Goal: Transaction & Acquisition: Purchase product/service

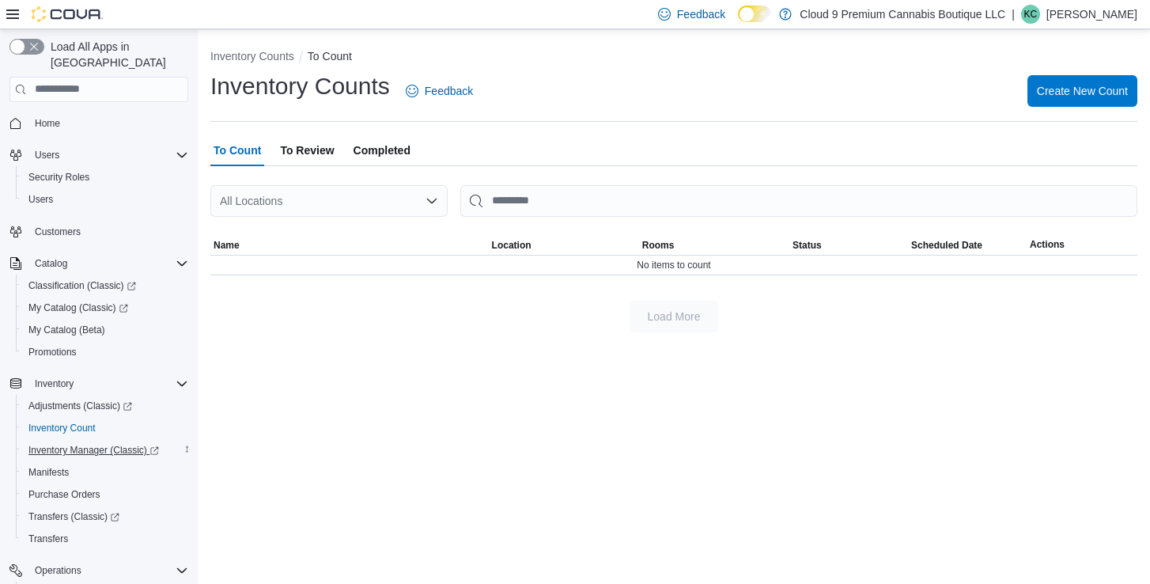
click at [80, 444] on span "Inventory Manager (Classic)" at bounding box center [93, 450] width 130 height 13
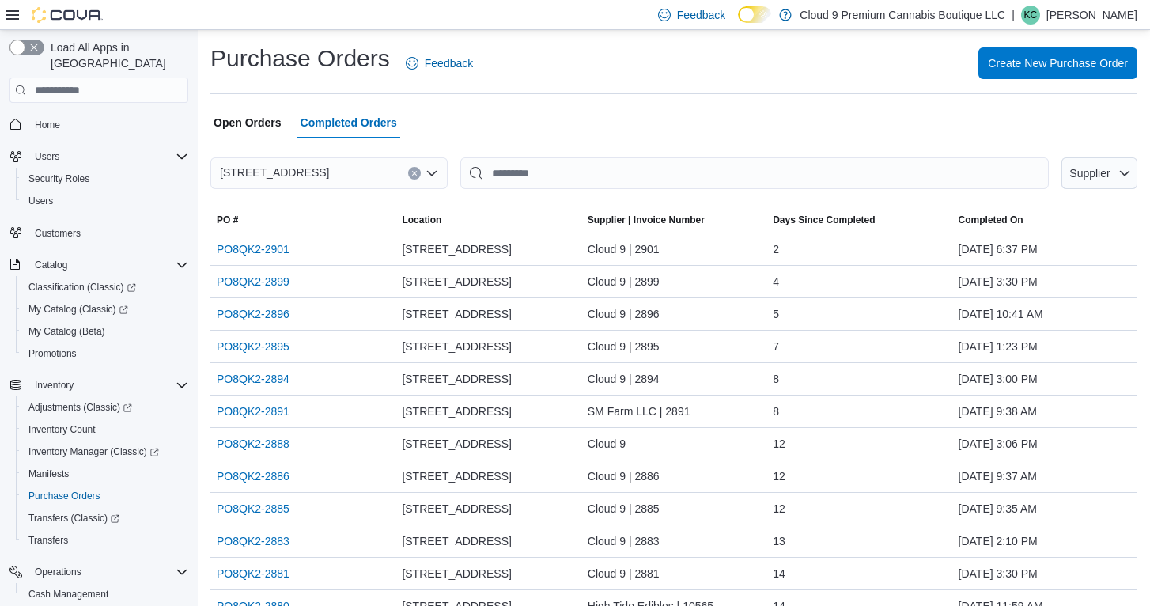
click at [270, 119] on span "Open Orders" at bounding box center [248, 123] width 68 height 32
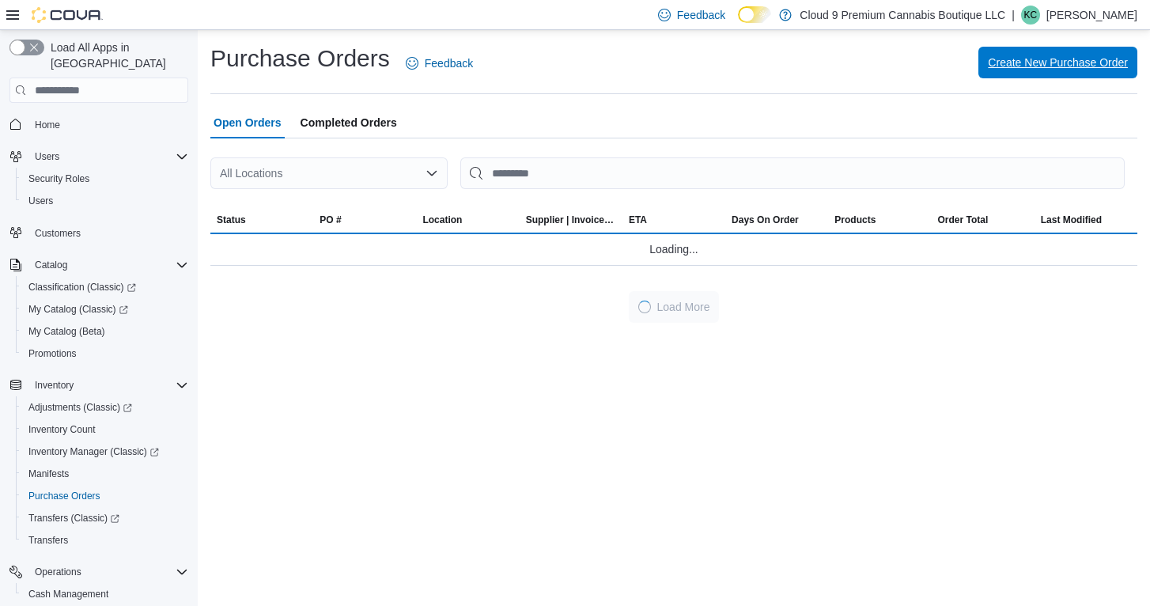
click at [1079, 59] on span "Create New Purchase Order" at bounding box center [1058, 63] width 140 height 16
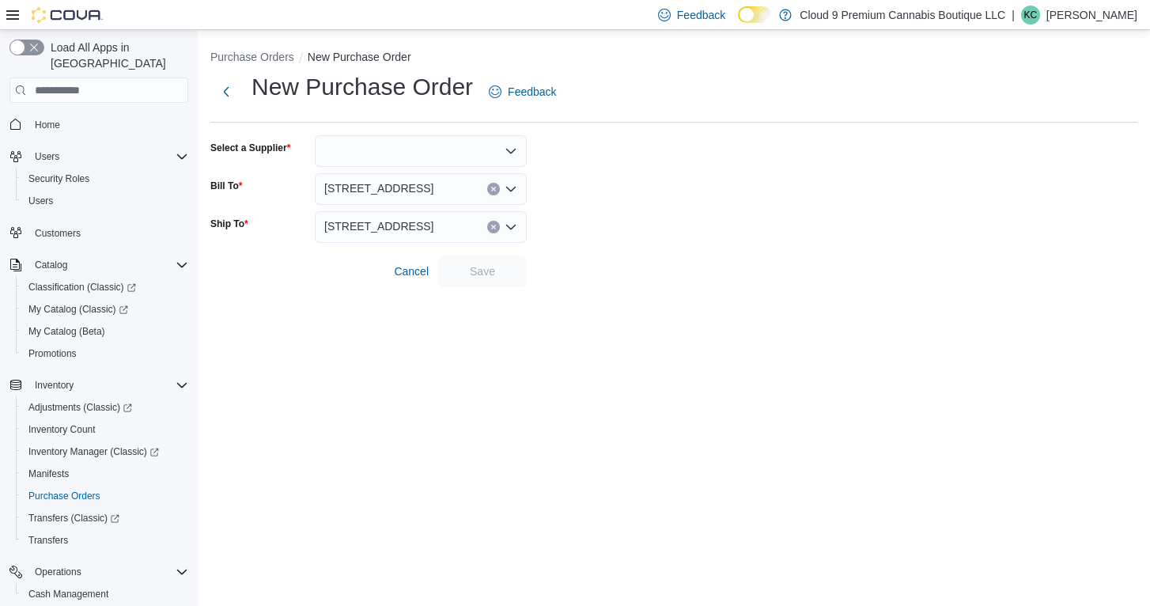
click at [404, 148] on div at bounding box center [421, 151] width 212 height 32
type input "*******"
click at [399, 174] on span "Cloud 9" at bounding box center [430, 177] width 174 height 16
click at [463, 261] on span "Save" at bounding box center [483, 271] width 70 height 32
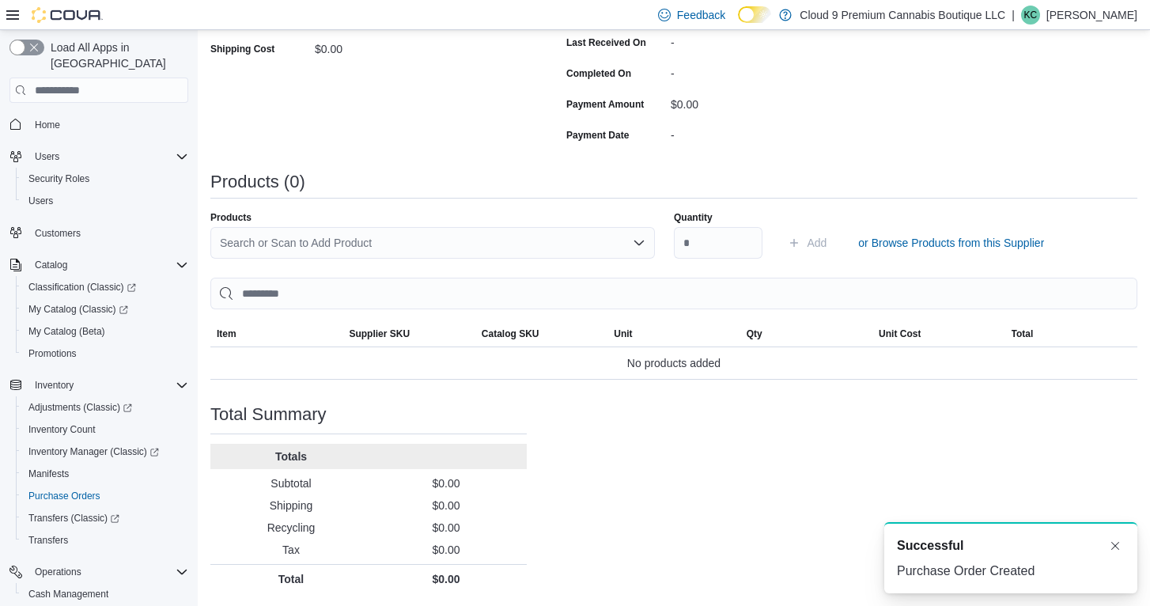
scroll to position [334, 0]
click at [474, 235] on div "Search or Scan to Add Product" at bounding box center [432, 244] width 444 height 32
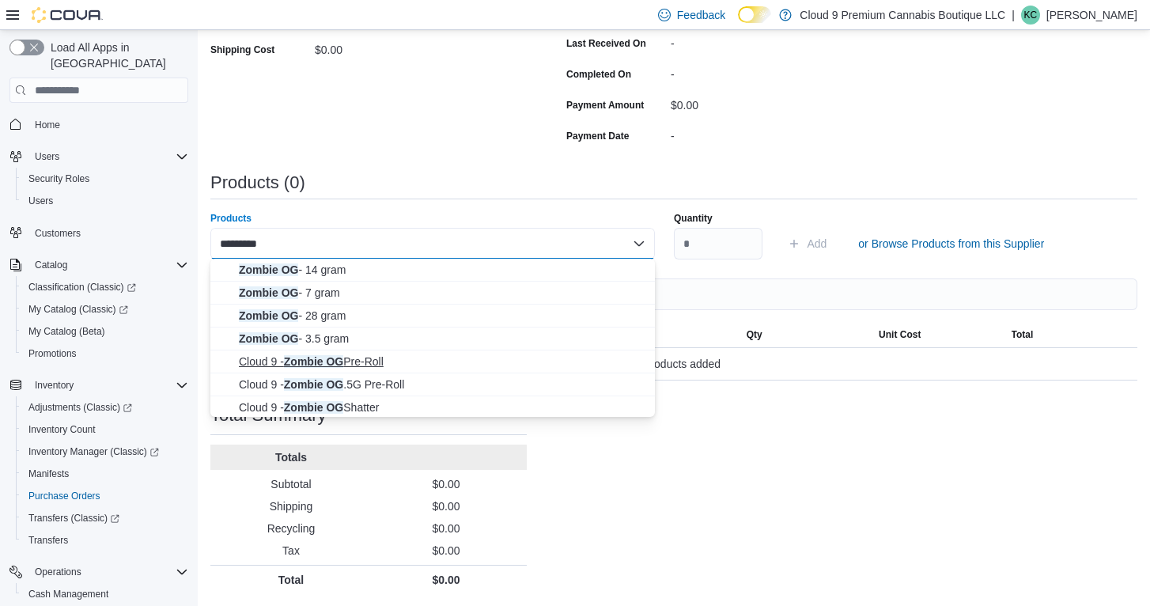
scroll to position [21, 0]
type input "*********"
click at [436, 362] on span "Cloud 9 - Zombie OG .5G Pre-Roll" at bounding box center [442, 363] width 406 height 16
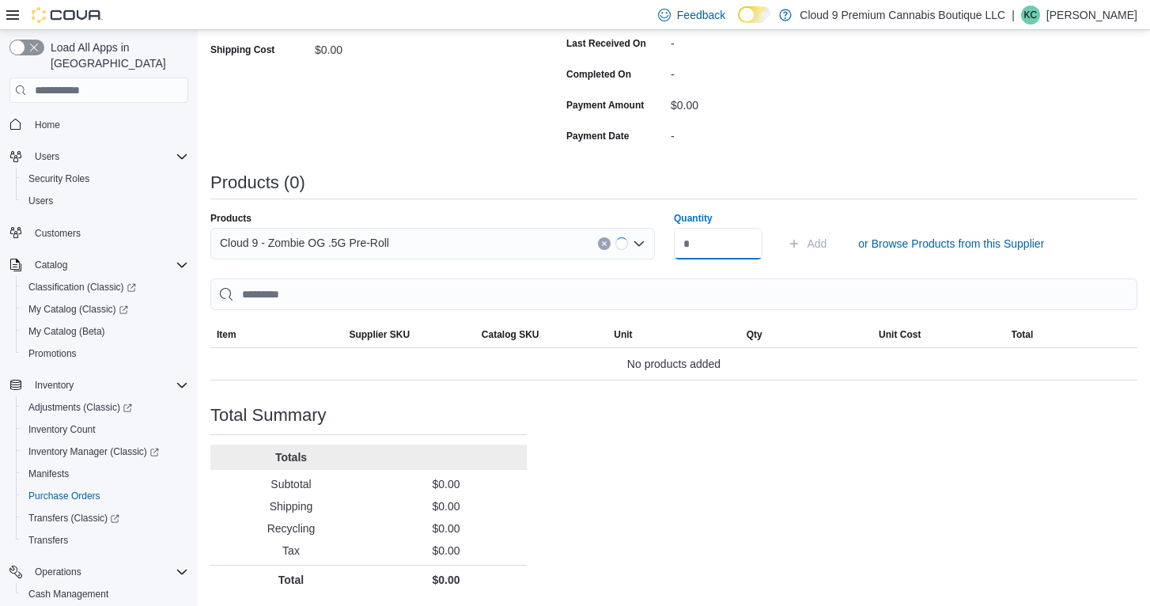
click at [722, 241] on input "Quantity" at bounding box center [718, 244] width 89 height 32
type input "***"
click at [818, 239] on span "Add" at bounding box center [817, 244] width 20 height 16
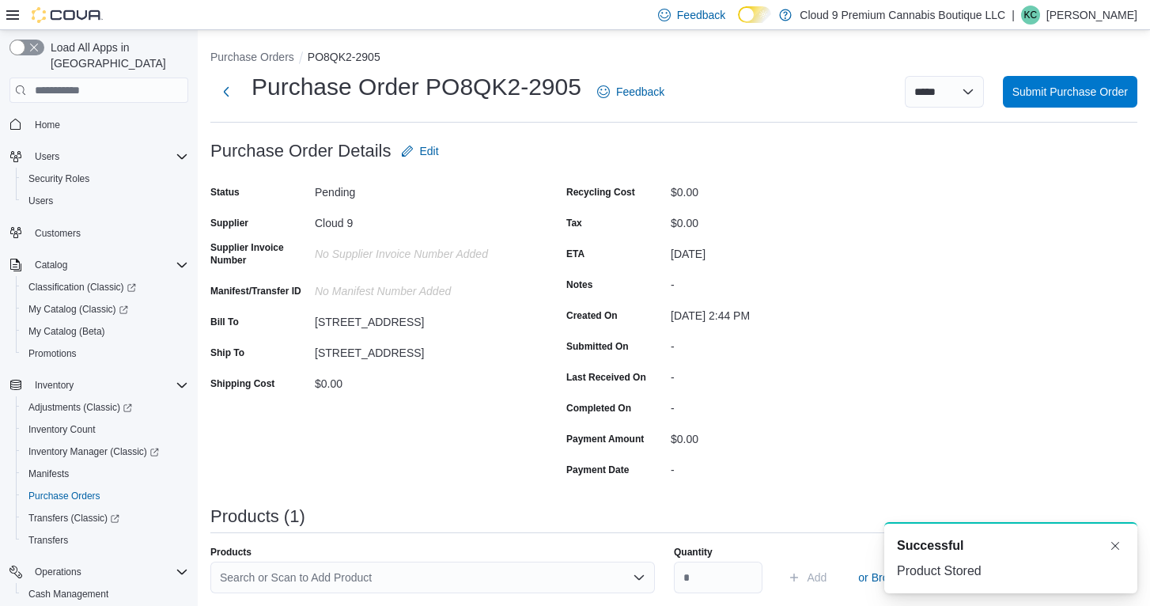
scroll to position [0, 0]
click at [1034, 85] on span "Submit Purchase Order" at bounding box center [1069, 91] width 115 height 16
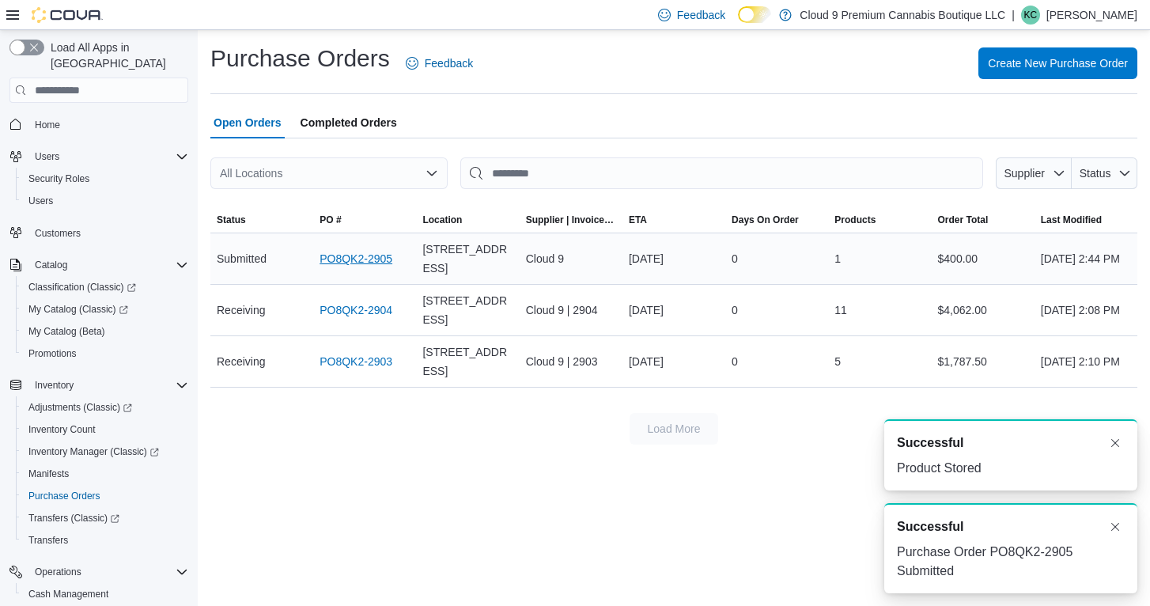
click at [372, 255] on link "PO8QK2-2905" at bounding box center [355, 258] width 73 height 19
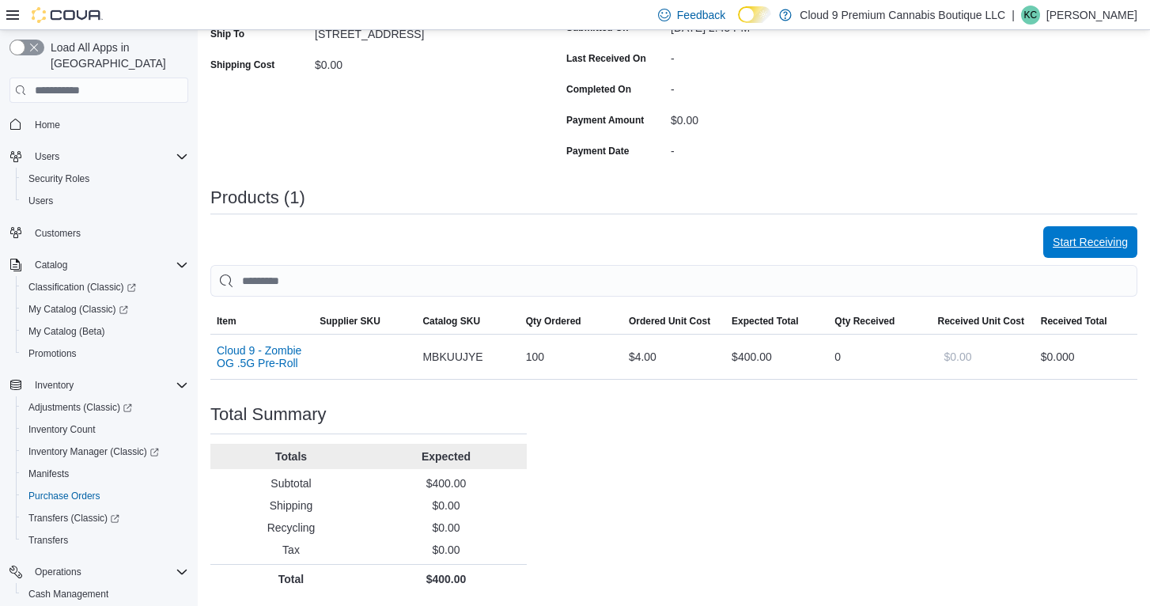
scroll to position [318, 0]
click at [1115, 246] on span "Start Receiving" at bounding box center [1089, 243] width 75 height 16
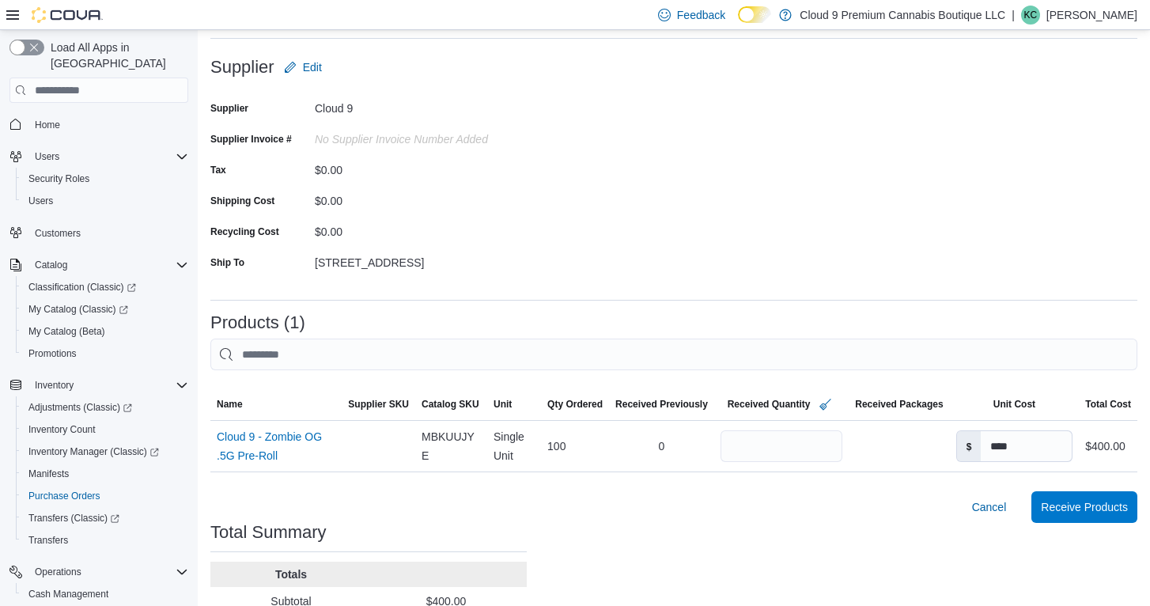
scroll to position [85, 0]
click at [1038, 501] on button "Receive Products" at bounding box center [1084, 505] width 106 height 32
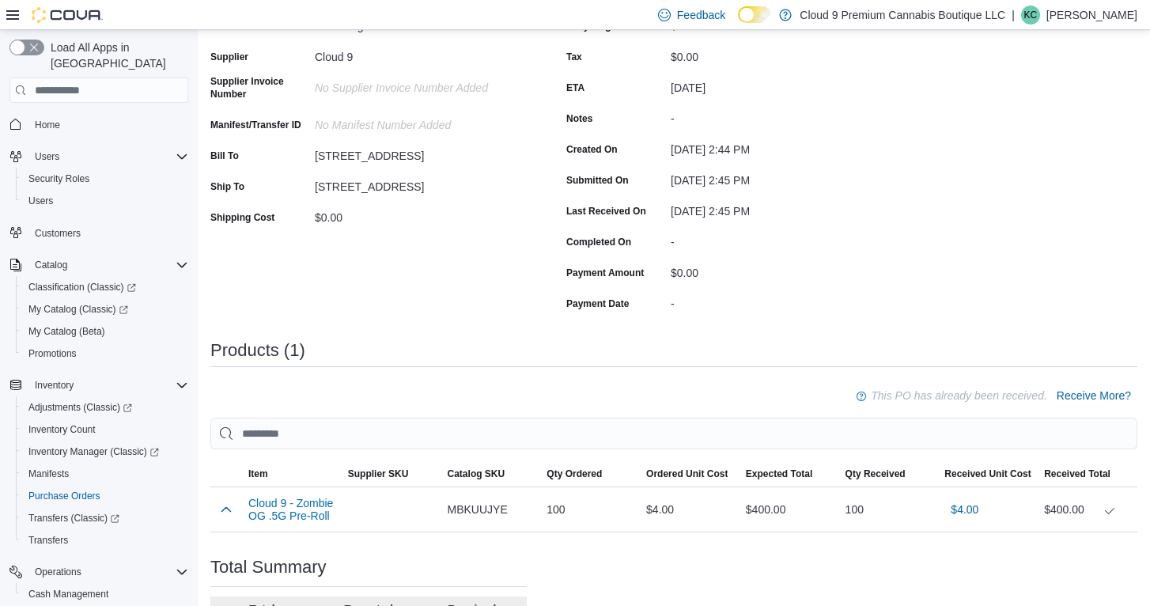
scroll to position [291, 0]
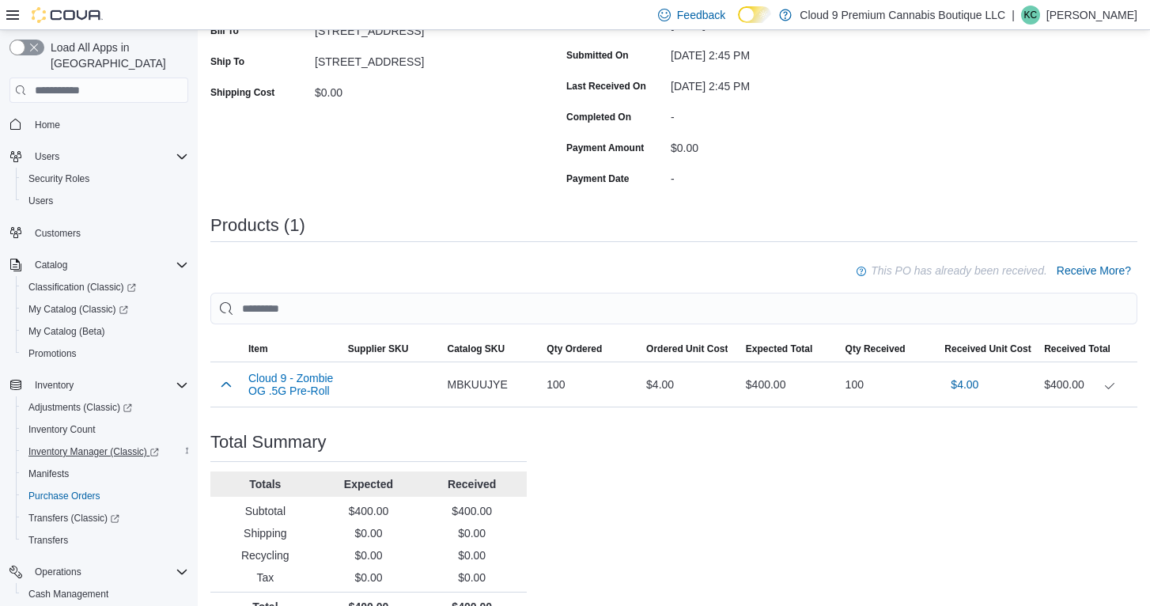
click at [117, 445] on span "Inventory Manager (Classic)" at bounding box center [93, 451] width 130 height 13
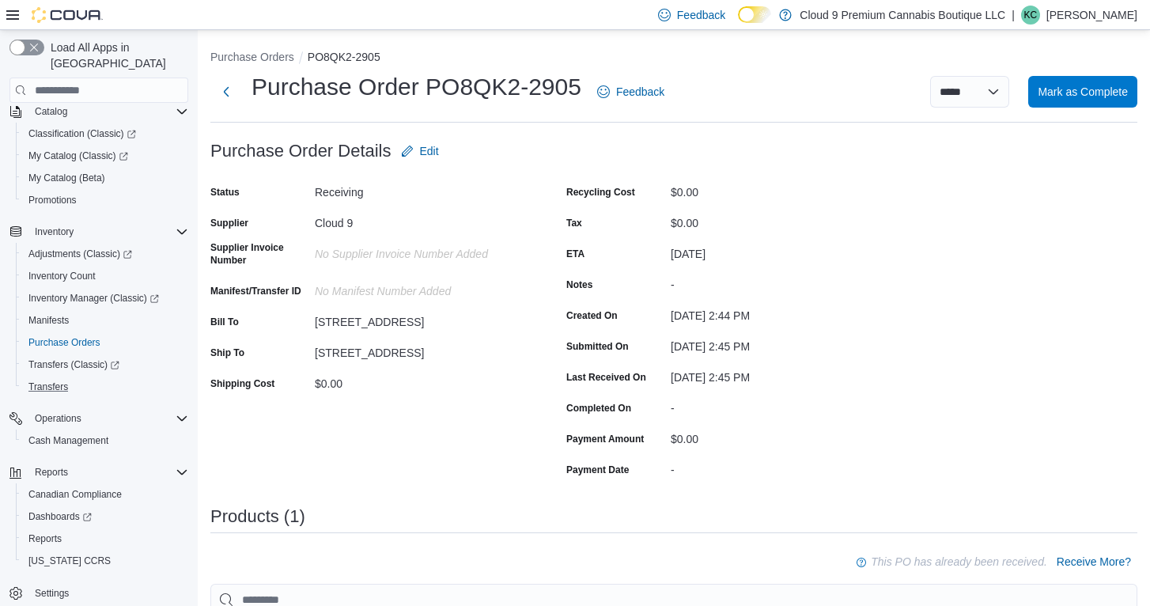
scroll to position [173, 0]
click at [84, 336] on span "Purchase Orders" at bounding box center [64, 342] width 72 height 13
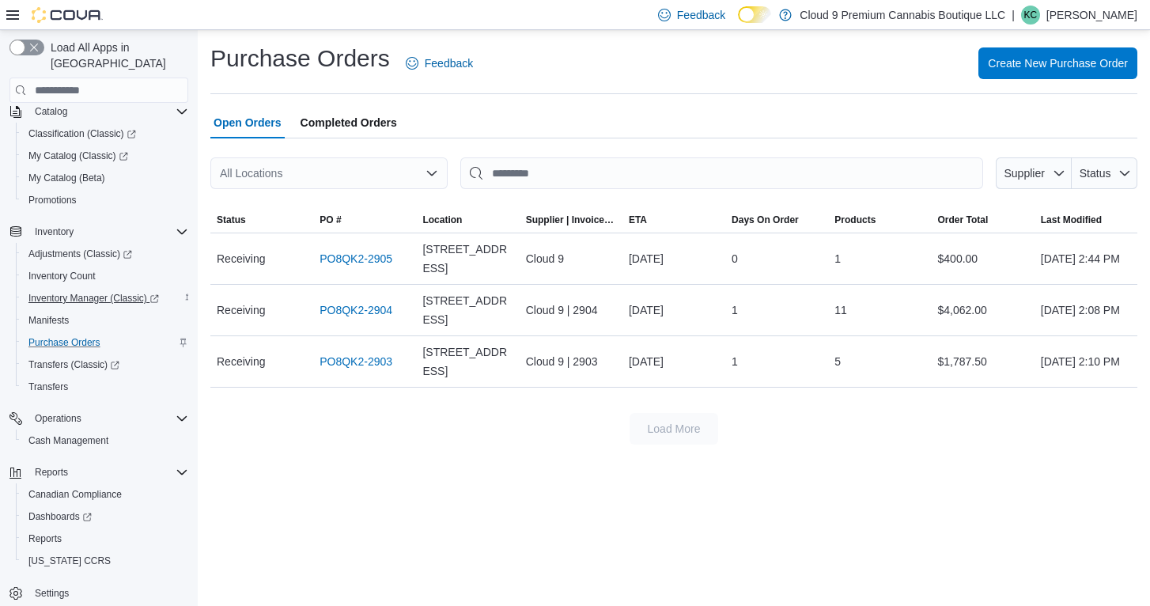
click at [76, 292] on span "Inventory Manager (Classic)" at bounding box center [93, 298] width 130 height 13
